Goal: Information Seeking & Learning: Find specific fact

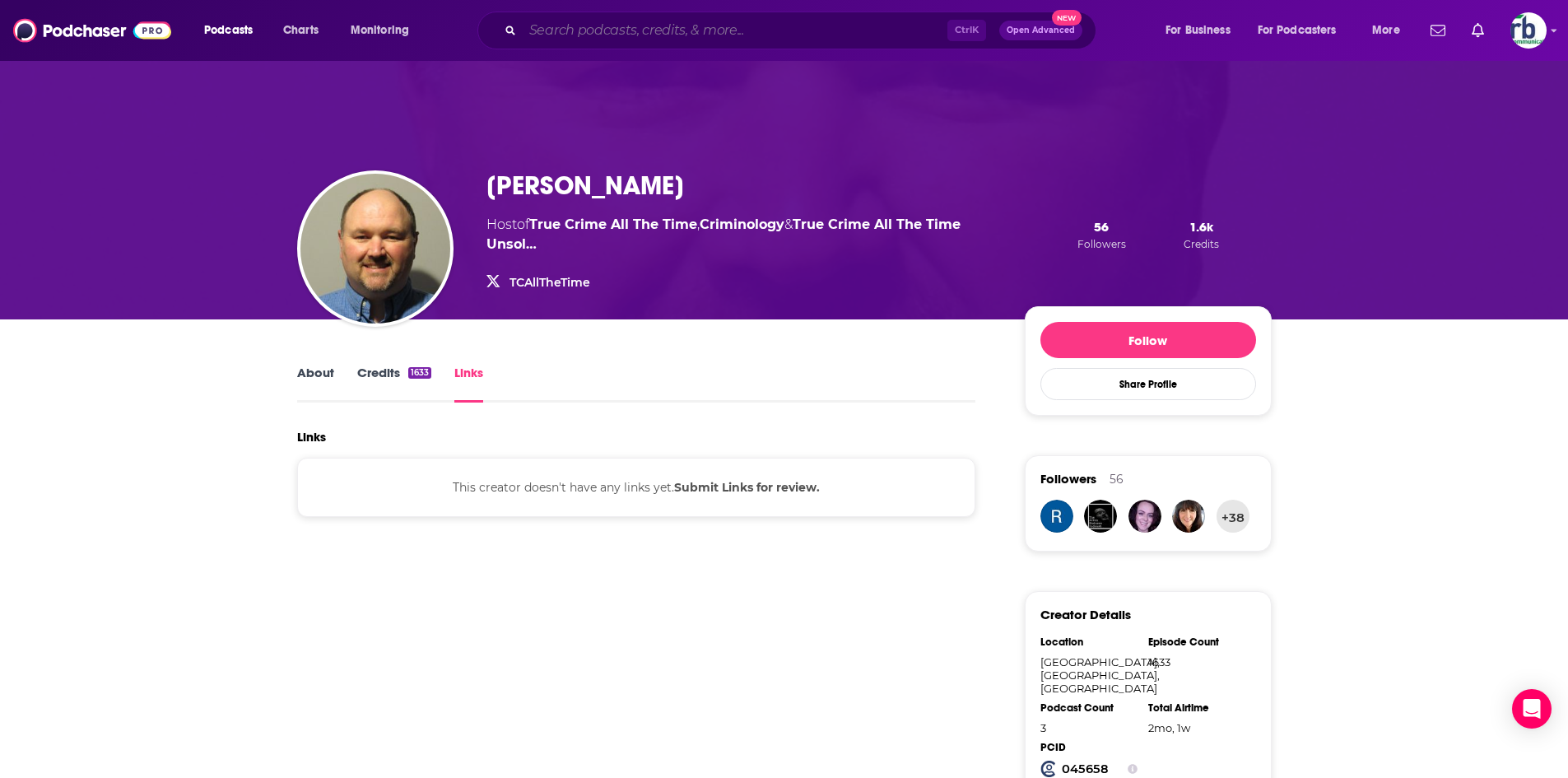
click at [629, 34] on input "Search podcasts, credits, & more..." at bounding box center [734, 30] width 424 height 26
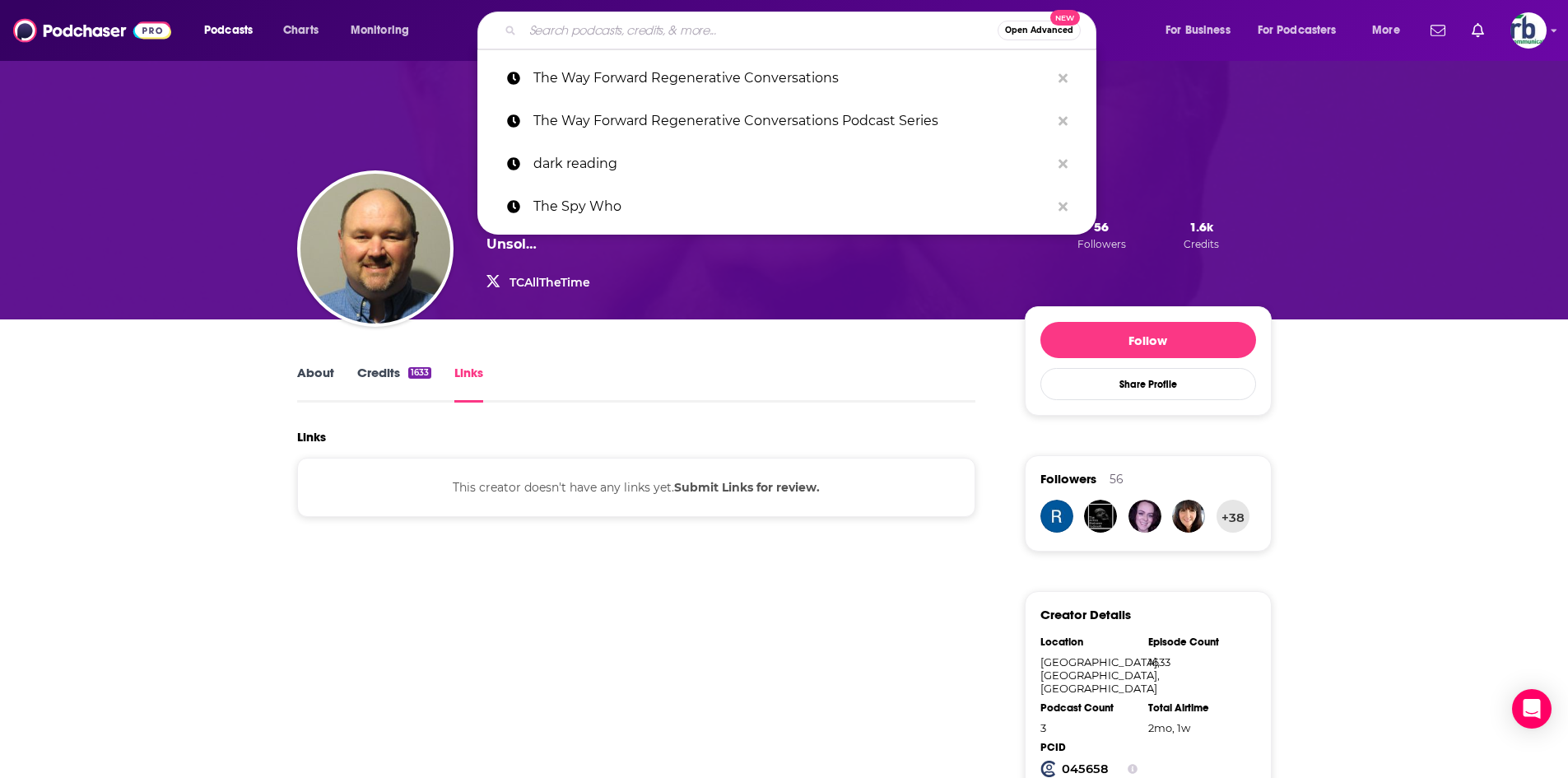
paste input "[PERSON_NAME]"
type input "[PERSON_NAME]"
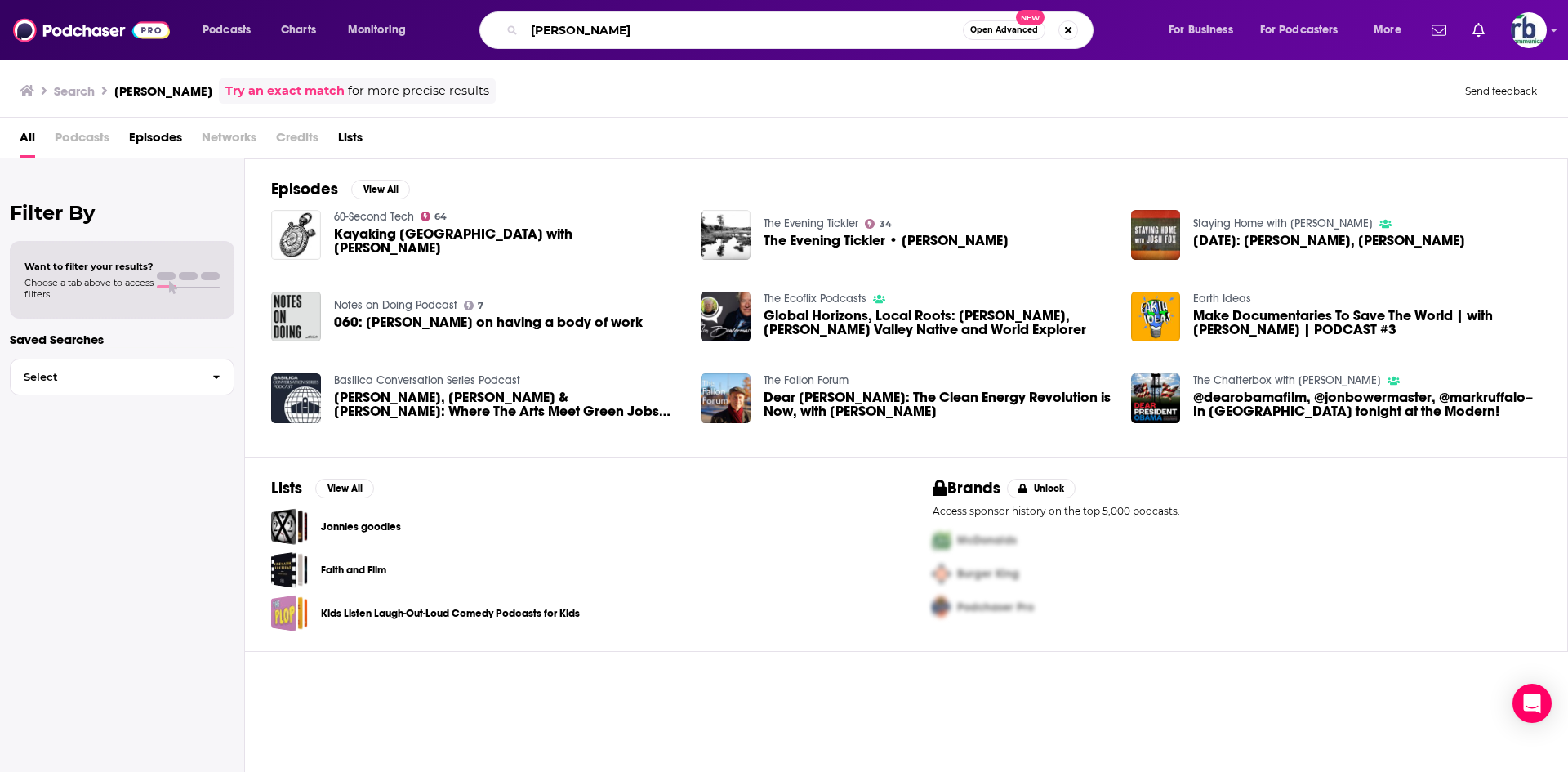
drag, startPoint x: 687, startPoint y: 31, endPoint x: 507, endPoint y: 27, distance: 180.0
click at [507, 27] on div "[PERSON_NAME] Open Advanced New" at bounding box center [787, 30] width 614 height 37
paste input "Green Radio Hour with"
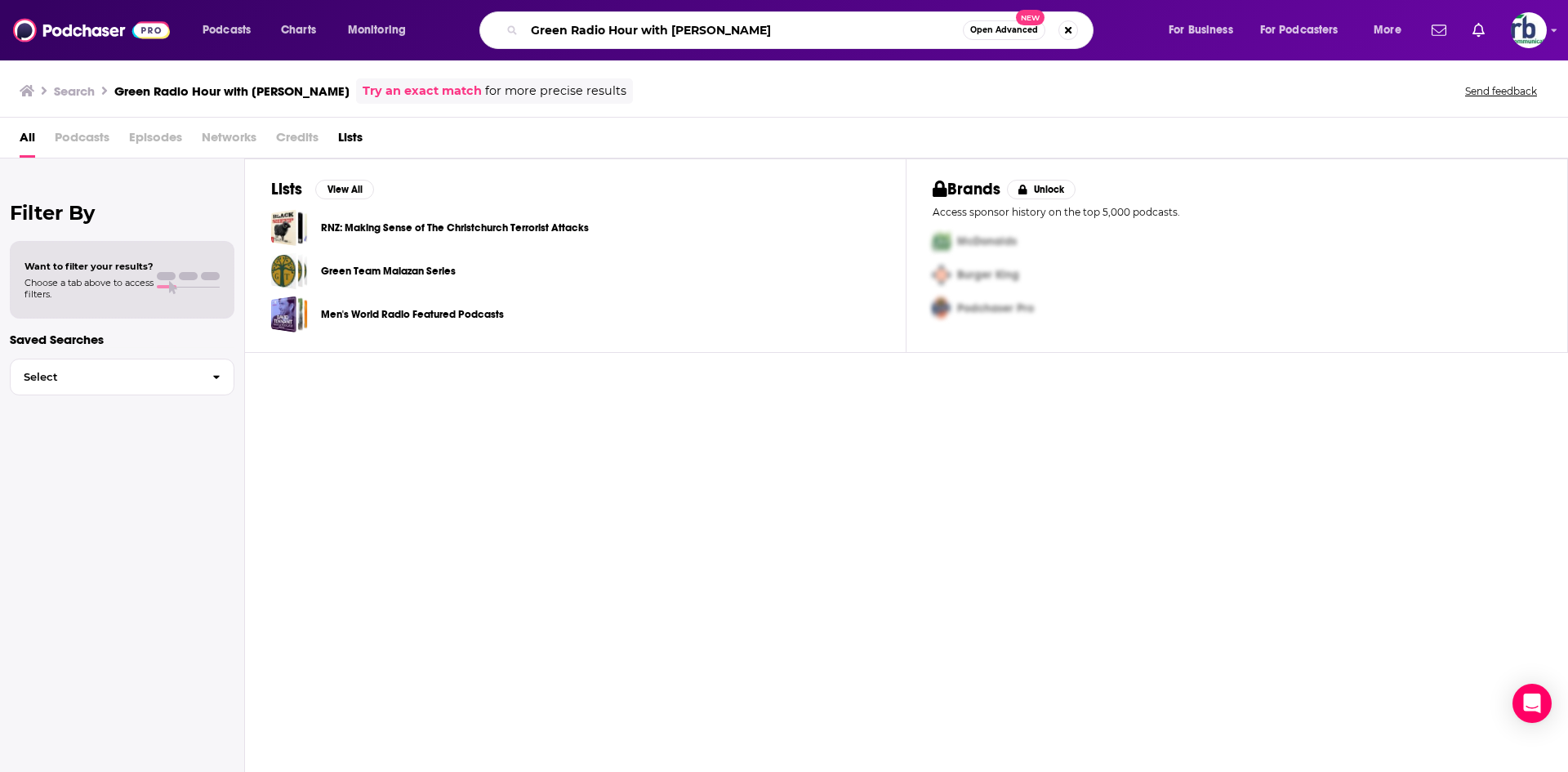
drag, startPoint x: 848, startPoint y: 32, endPoint x: 645, endPoint y: 36, distance: 203.0
click at [645, 36] on input "Green Radio Hour with [PERSON_NAME]" at bounding box center [744, 30] width 439 height 26
type input "Green Radio Hour"
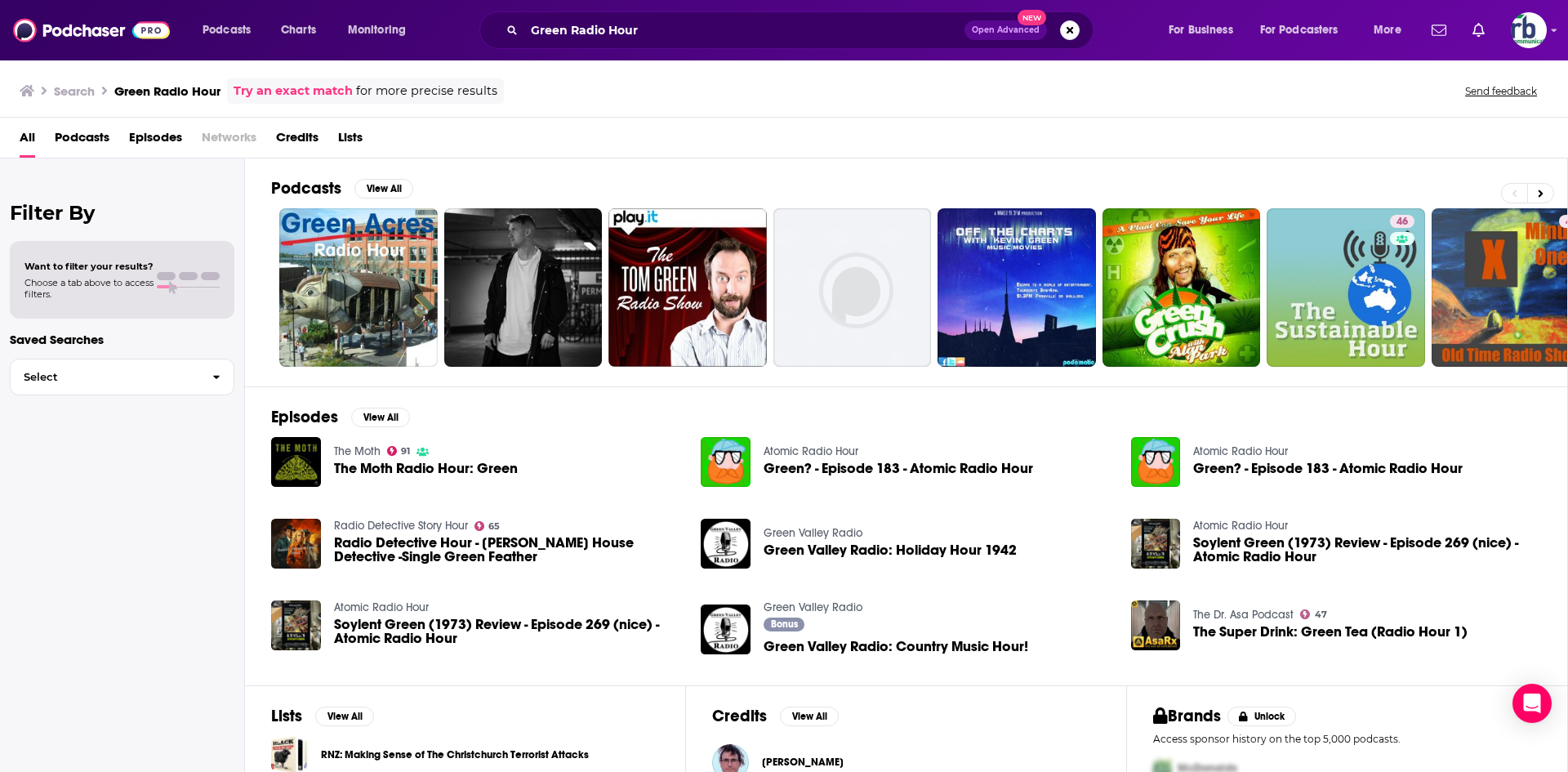
click at [89, 134] on span "Podcasts" at bounding box center [82, 141] width 55 height 34
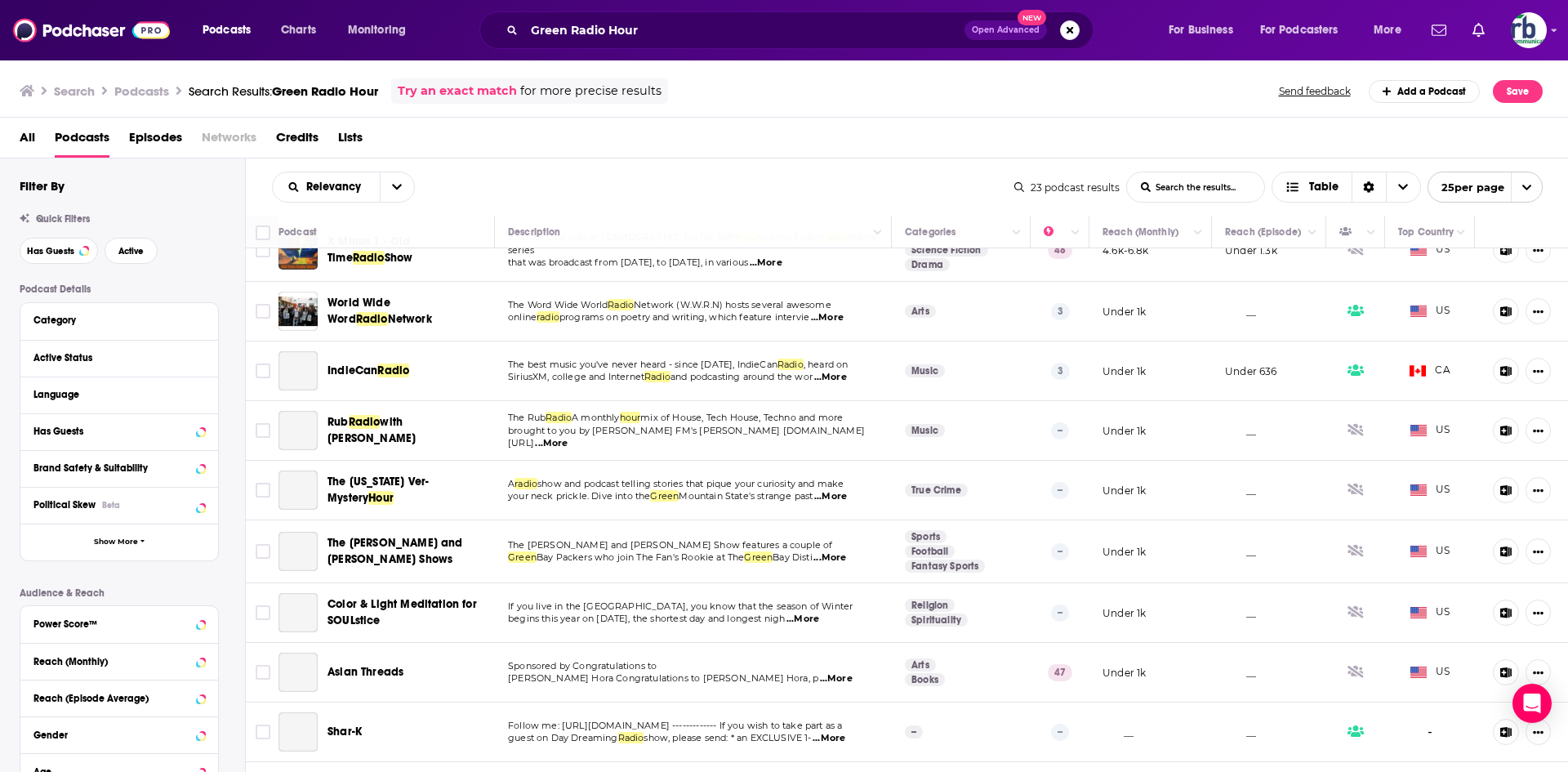
scroll to position [572, 0]
